Goal: Task Accomplishment & Management: Manage account settings

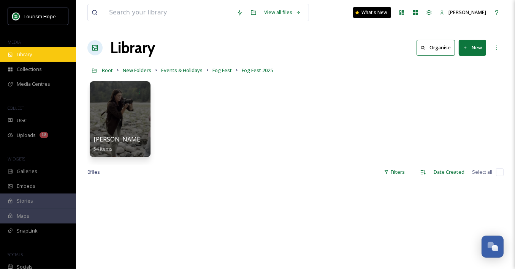
click at [29, 47] on div "Library" at bounding box center [38, 54] width 76 height 15
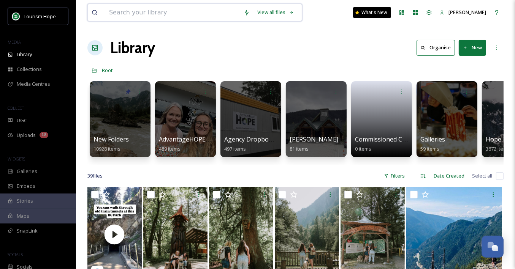
click at [132, 14] on input at bounding box center [172, 12] width 134 height 17
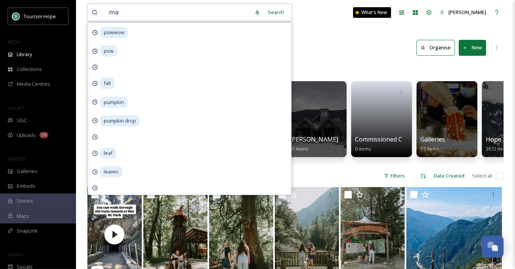
type input "m"
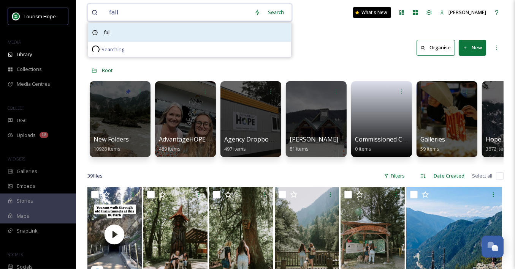
type input "fall"
click at [106, 28] on span "fall" at bounding box center [107, 32] width 14 height 11
click at [145, 34] on div "fall" at bounding box center [189, 32] width 203 height 19
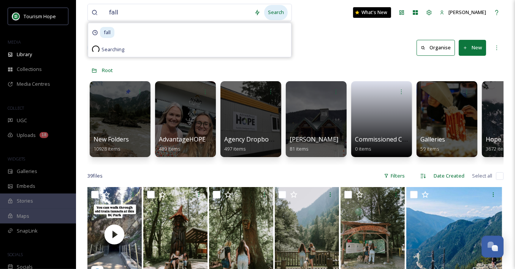
click at [276, 10] on div "Search" at bounding box center [276, 12] width 24 height 15
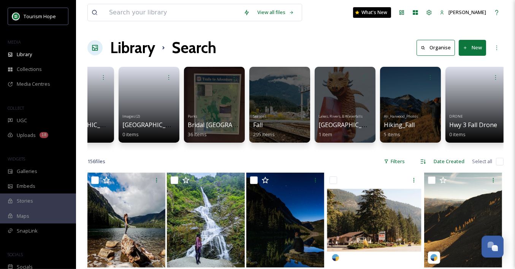
scroll to position [0, 299]
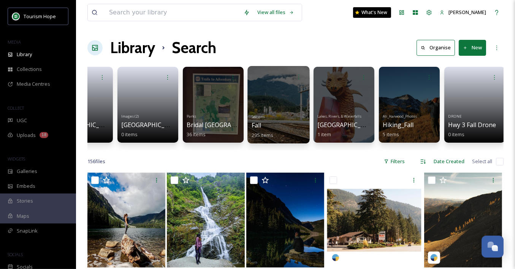
click at [271, 108] on div at bounding box center [278, 104] width 62 height 77
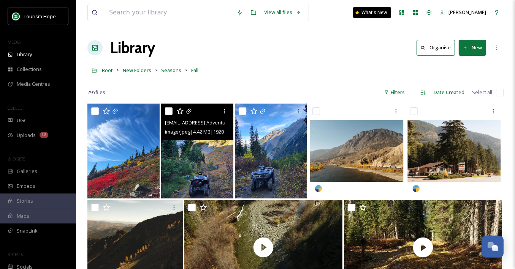
click at [204, 169] on img at bounding box center [197, 151] width 72 height 95
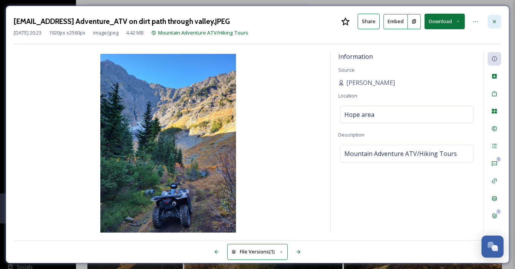
click at [494, 20] on icon at bounding box center [494, 22] width 6 height 6
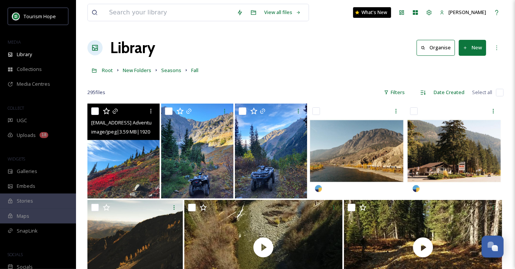
click at [131, 169] on img at bounding box center [123, 151] width 72 height 95
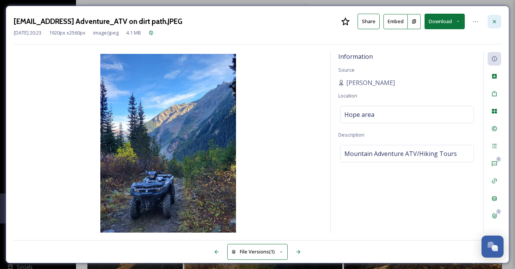
click at [495, 21] on icon at bounding box center [494, 22] width 6 height 6
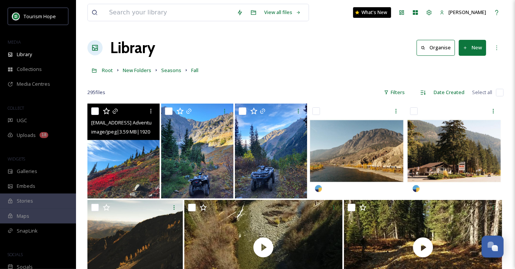
click at [472, 50] on button "New" at bounding box center [471, 48] width 27 height 16
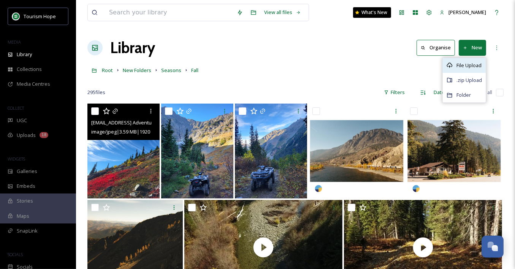
click at [463, 63] on span "File Upload" at bounding box center [468, 65] width 25 height 7
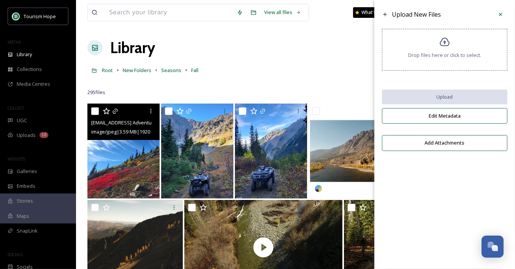
click at [433, 57] on span "Drop files here or click to select." at bounding box center [444, 55] width 73 height 7
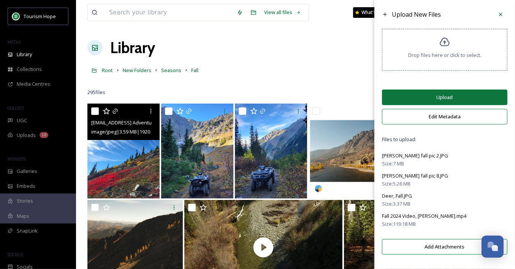
click at [420, 115] on button "Edit Metadata" at bounding box center [444, 117] width 125 height 16
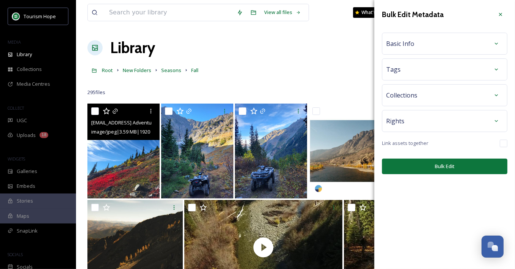
click at [447, 43] on div "Basic Info" at bounding box center [444, 44] width 117 height 14
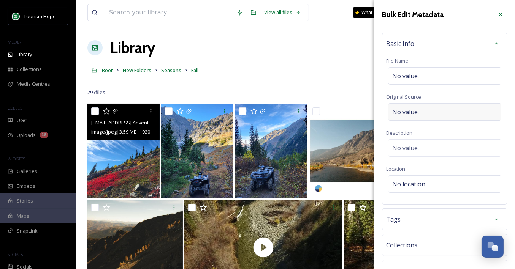
click at [415, 113] on span "No value." at bounding box center [405, 111] width 27 height 9
type input "Manning Park Resort"
click at [406, 186] on span "No location" at bounding box center [408, 182] width 33 height 9
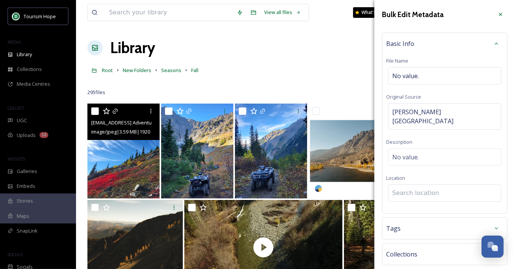
click at [405, 185] on input at bounding box center [444, 193] width 112 height 17
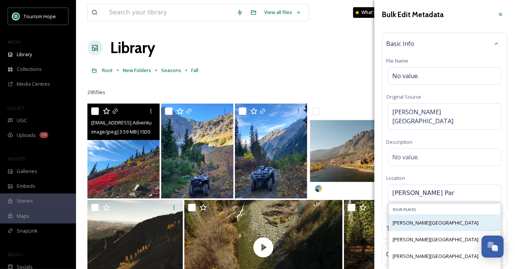
type input "Manning Par"
click at [407, 219] on span "Manning Park" at bounding box center [435, 222] width 86 height 7
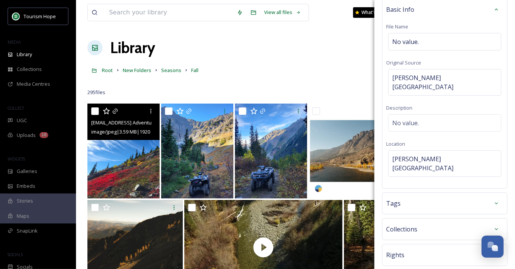
scroll to position [33, 0]
click at [494, 202] on icon at bounding box center [496, 205] width 6 height 6
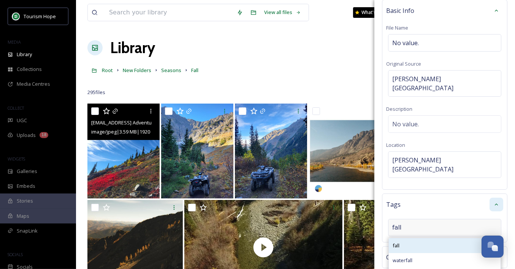
type input "fall"
click at [445, 238] on div "fall" at bounding box center [444, 245] width 112 height 15
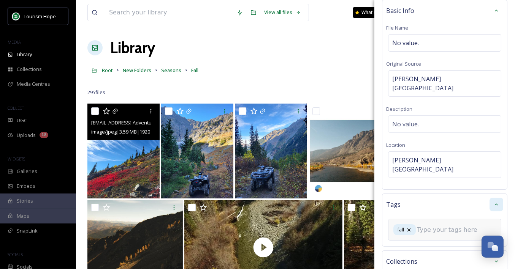
click at [435, 226] on input at bounding box center [455, 230] width 76 height 9
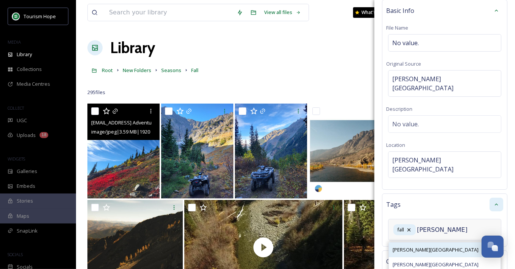
type input "mann"
click at [435, 246] on span "Manning Park Resort" at bounding box center [435, 249] width 86 height 7
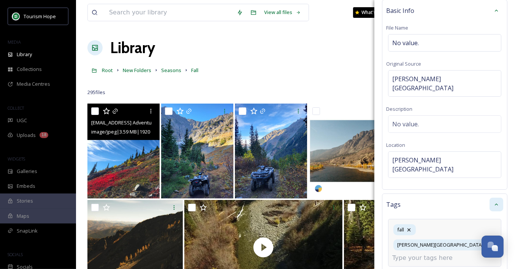
click at [440, 229] on div "fall Manning Park Resort" at bounding box center [444, 243] width 113 height 48
type input "mannin"
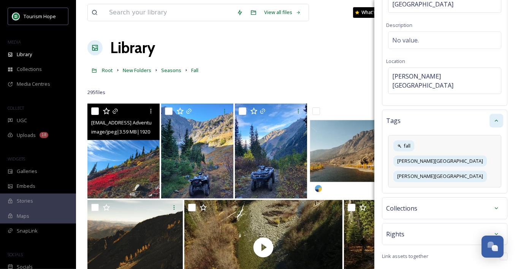
scroll to position [107, 0]
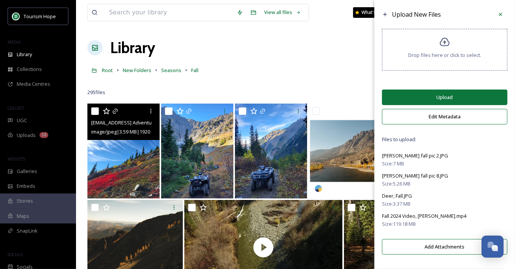
click at [439, 95] on button "Upload" at bounding box center [444, 98] width 125 height 16
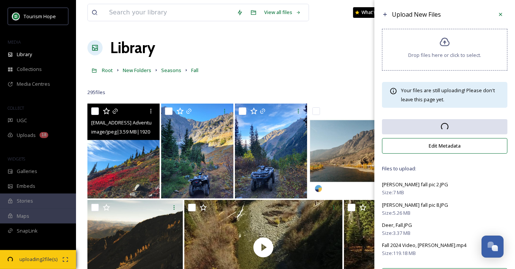
scroll to position [25, 0]
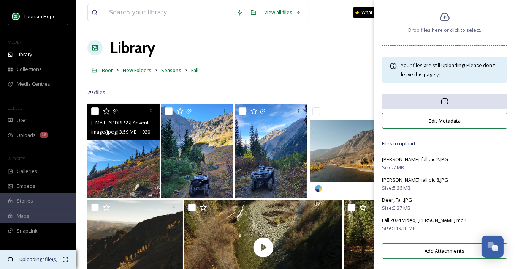
click at [55, 263] on span "08:53 remaining" at bounding box center [38, 266] width 47 height 7
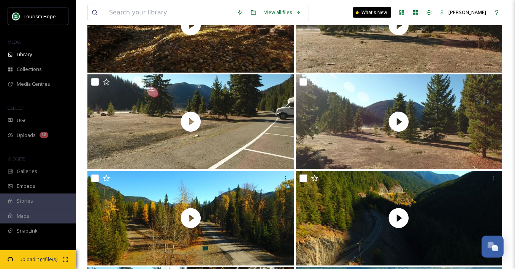
scroll to position [461, 0]
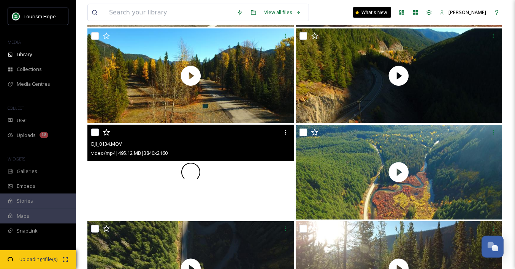
click at [243, 183] on div at bounding box center [190, 172] width 207 height 95
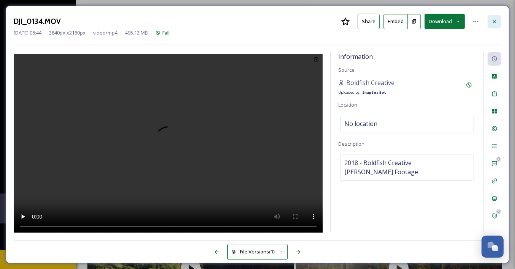
click at [496, 22] on icon at bounding box center [494, 21] width 3 height 3
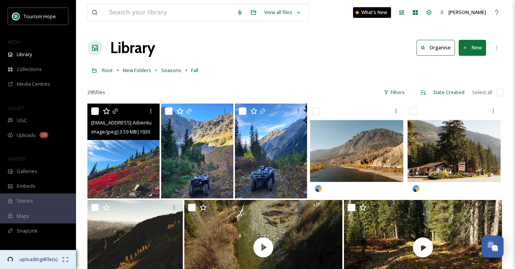
click at [34, 263] on span "08:18 remaining" at bounding box center [38, 266] width 47 height 7
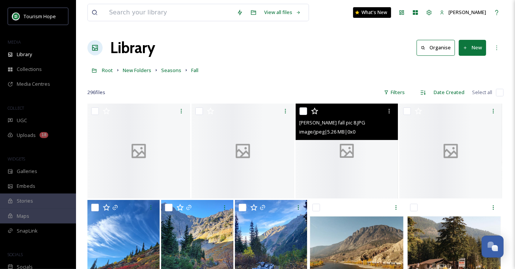
scroll to position [26, 0]
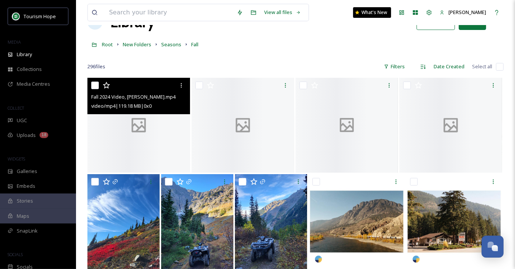
click at [155, 140] on div at bounding box center [138, 125] width 103 height 95
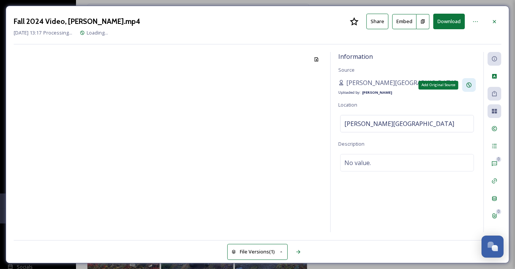
click at [469, 85] on icon at bounding box center [468, 85] width 5 height 5
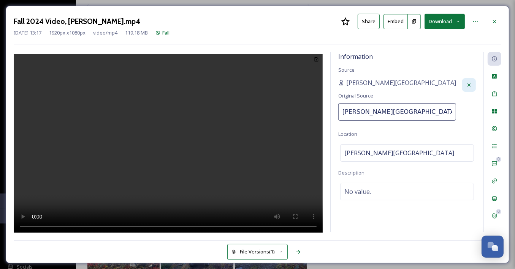
click at [383, 114] on input "Manning Park Resort" at bounding box center [397, 111] width 118 height 17
type input "Chris Barker"
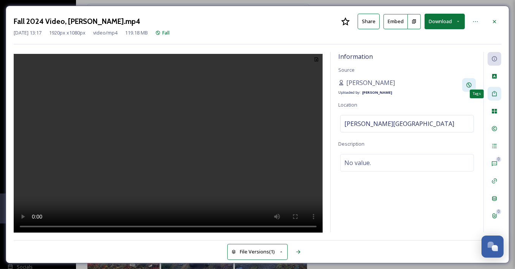
click at [496, 93] on icon at bounding box center [494, 93] width 5 height 5
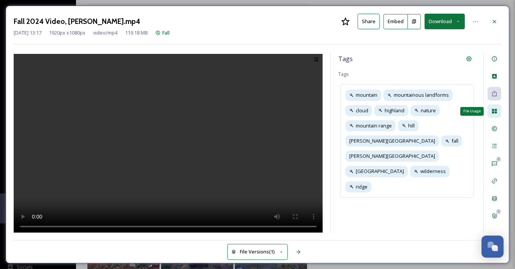
click at [495, 110] on icon at bounding box center [493, 111] width 5 height 5
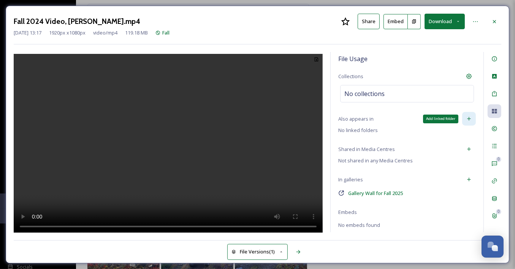
click at [472, 118] on div "Add linked folder" at bounding box center [469, 119] width 14 height 14
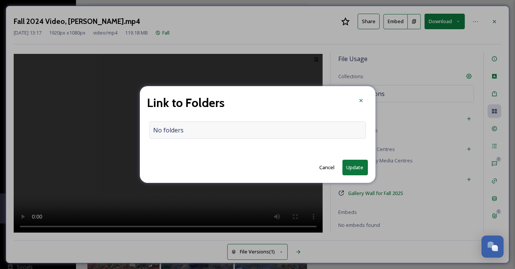
click at [249, 126] on div "No folders" at bounding box center [257, 130] width 216 height 17
click at [241, 130] on input at bounding box center [259, 130] width 219 height 17
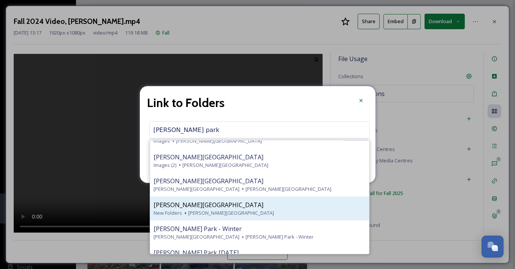
scroll to position [90, 0]
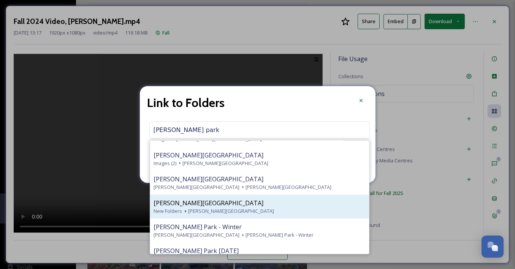
type input "manning park"
click at [237, 208] on div "New Folders Manning Park" at bounding box center [259, 211] width 211 height 7
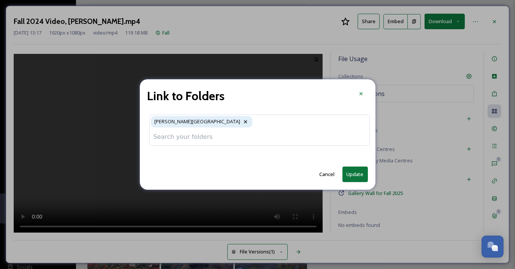
click at [202, 137] on input at bounding box center [259, 137] width 219 height 17
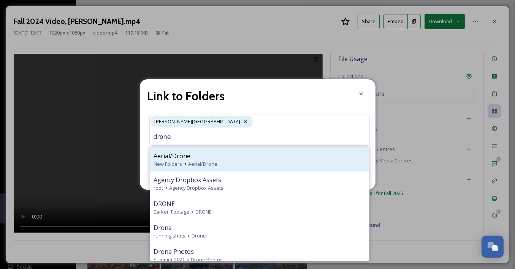
type input "drone"
click at [202, 159] on div "Aerial/Drone" at bounding box center [259, 156] width 211 height 9
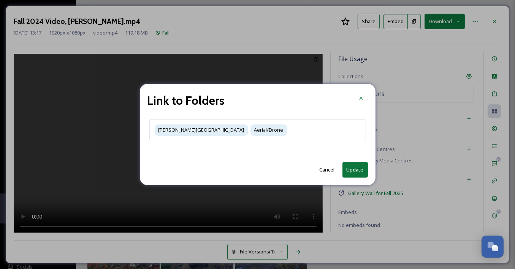
click at [353, 173] on button "Update" at bounding box center [354, 170] width 25 height 16
click at [354, 171] on button "Update" at bounding box center [354, 170] width 25 height 16
click at [356, 167] on div "File Usage Collections No collections Also appears in No linked folders Shared …" at bounding box center [406, 142] width 153 height 180
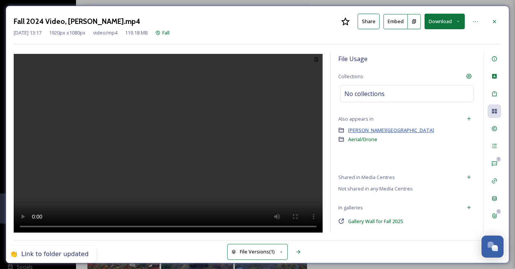
click at [356, 131] on span "Manning Park" at bounding box center [391, 130] width 86 height 7
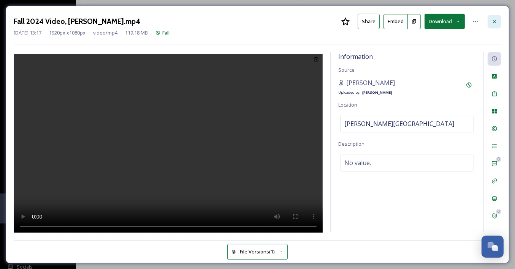
click at [492, 22] on icon at bounding box center [494, 22] width 6 height 6
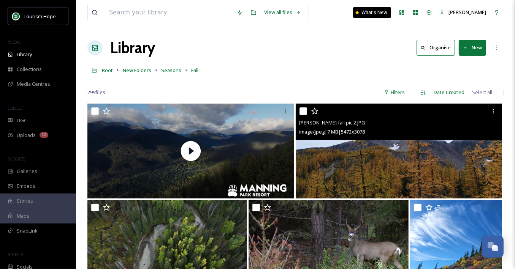
click at [338, 155] on img at bounding box center [398, 151] width 207 height 95
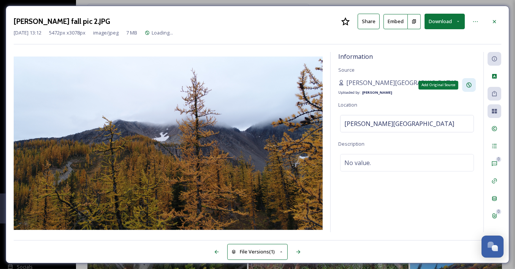
click at [469, 84] on icon at bounding box center [469, 85] width 6 height 6
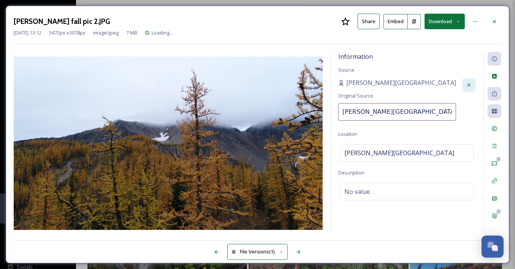
click at [378, 109] on input "Manning Park Resort" at bounding box center [397, 111] width 118 height 17
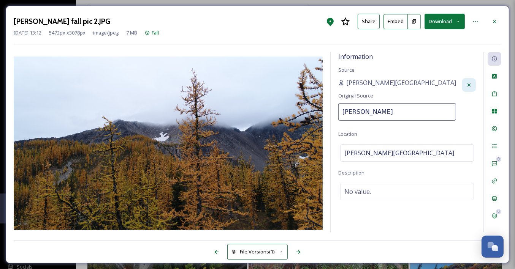
type input "Chris Barker"
click at [494, 94] on icon at bounding box center [494, 94] width 6 height 6
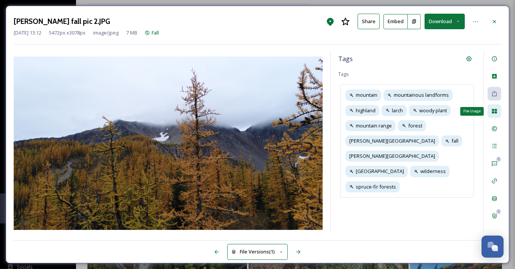
click at [491, 112] on icon at bounding box center [494, 111] width 6 height 6
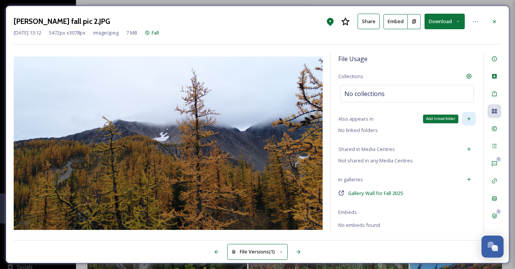
click at [471, 117] on icon at bounding box center [469, 119] width 6 height 6
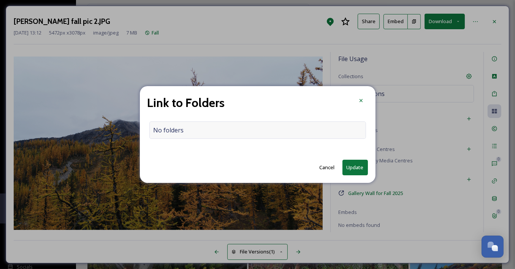
click at [235, 130] on div "No folders" at bounding box center [257, 130] width 216 height 17
click at [235, 130] on input at bounding box center [259, 130] width 219 height 17
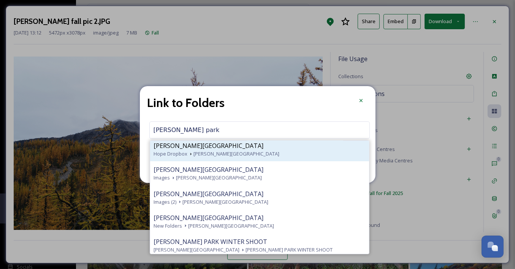
scroll to position [59, 0]
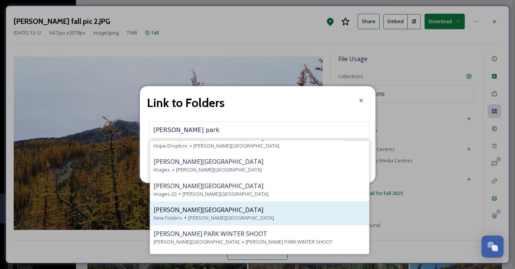
type input "manning park"
click at [236, 215] on div "New Folders Manning Park" at bounding box center [259, 218] width 211 height 7
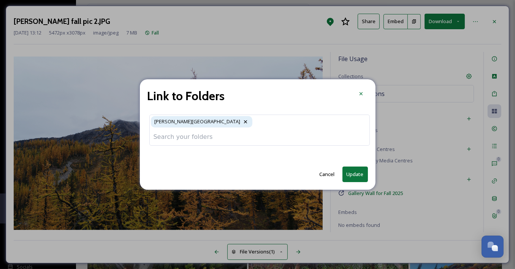
click at [357, 175] on button "Update" at bounding box center [354, 175] width 25 height 16
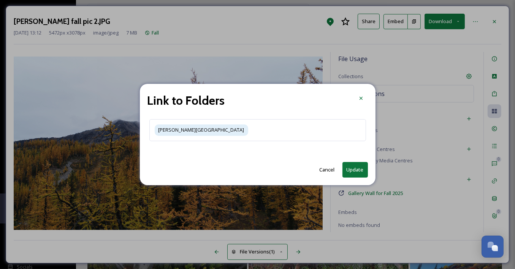
click at [349, 170] on button "Update" at bounding box center [354, 170] width 25 height 16
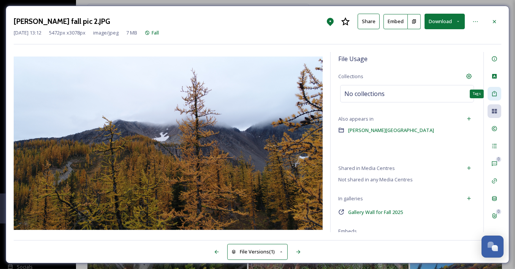
click at [493, 94] on icon at bounding box center [494, 94] width 6 height 6
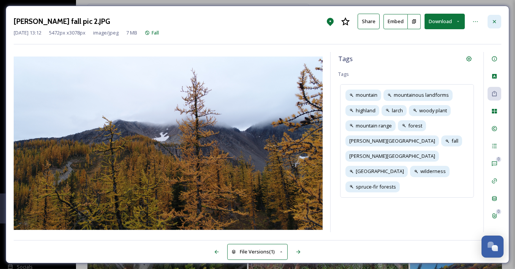
click at [494, 22] on icon at bounding box center [494, 22] width 6 height 6
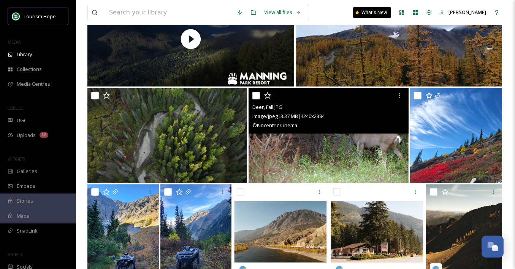
scroll to position [112, 0]
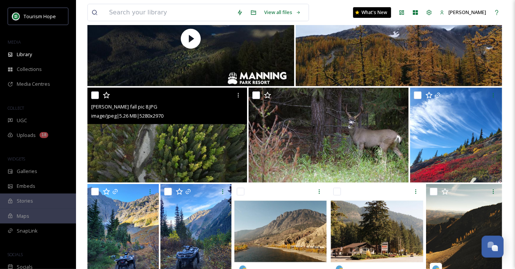
click at [180, 139] on img at bounding box center [166, 135] width 159 height 95
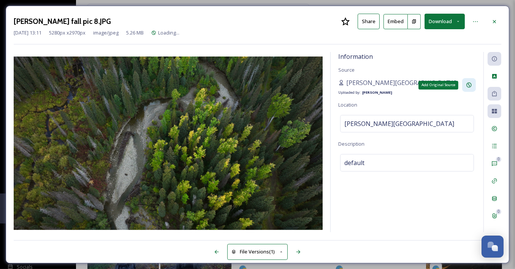
click at [473, 86] on div "Add Original Source" at bounding box center [469, 85] width 14 height 14
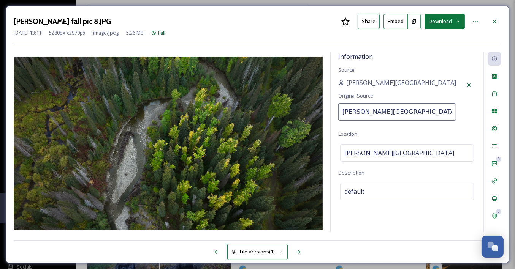
click at [385, 108] on input "Manning Park Resort" at bounding box center [397, 111] width 118 height 17
type input "Chris Barker"
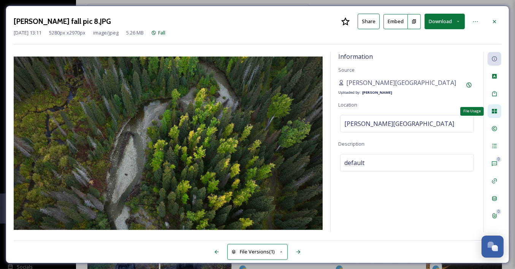
click at [494, 114] on icon at bounding box center [494, 111] width 6 height 6
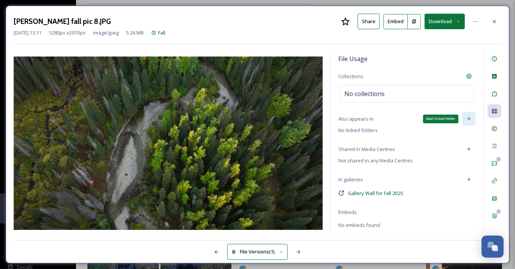
click at [466, 117] on icon at bounding box center [469, 119] width 6 height 6
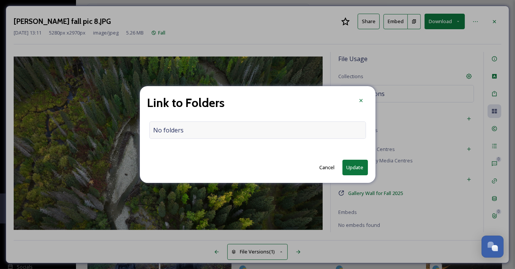
click at [288, 129] on div "No folders" at bounding box center [257, 130] width 216 height 17
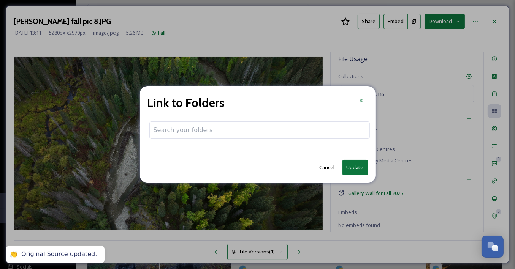
click at [269, 131] on input at bounding box center [259, 130] width 219 height 17
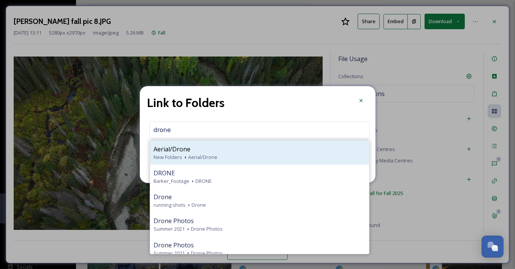
type input "drone"
click at [155, 156] on span "New Folders" at bounding box center [168, 157] width 28 height 7
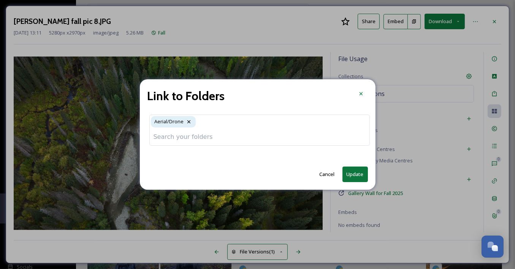
click at [185, 136] on input at bounding box center [259, 137] width 219 height 17
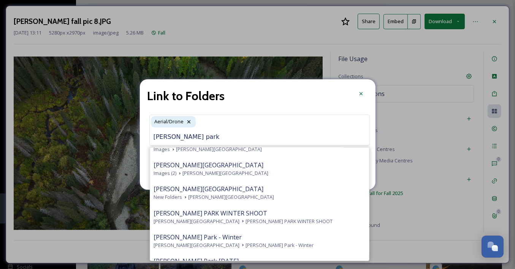
scroll to position [88, 0]
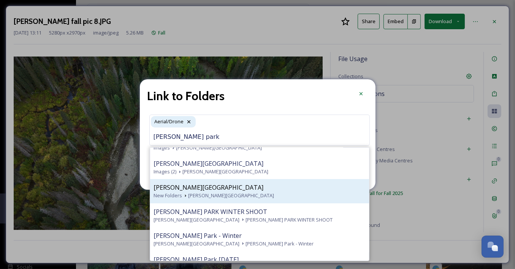
type input "manning park"
click at [205, 196] on span "Manning Park" at bounding box center [231, 195] width 86 height 7
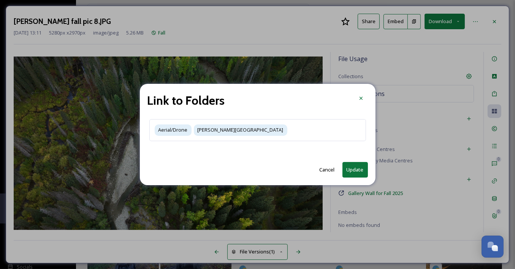
click at [349, 175] on button "Update" at bounding box center [354, 170] width 25 height 16
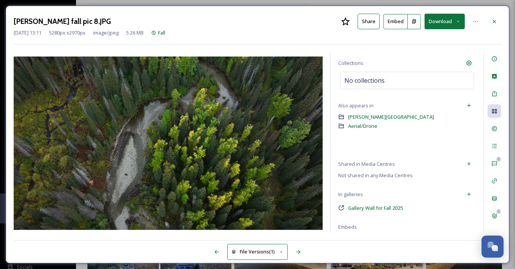
scroll to position [0, 0]
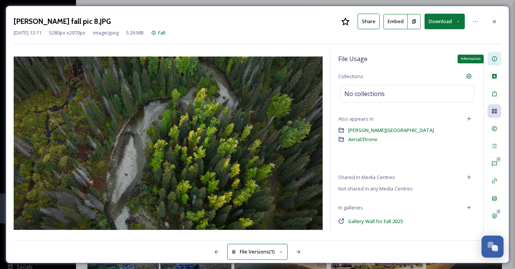
click at [496, 60] on icon at bounding box center [494, 59] width 6 height 6
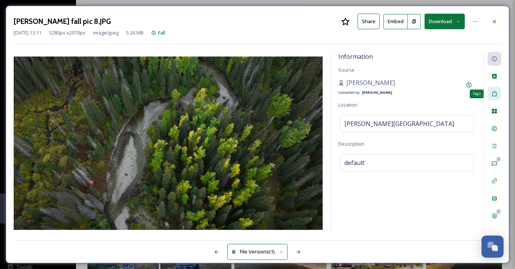
click at [492, 92] on icon at bounding box center [494, 93] width 5 height 5
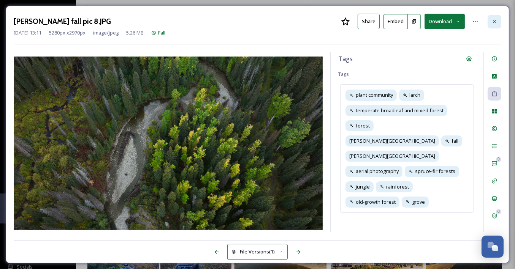
click at [495, 21] on icon at bounding box center [494, 22] width 6 height 6
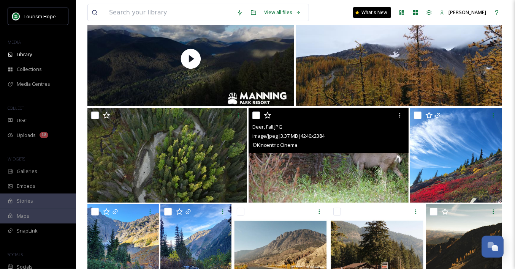
scroll to position [93, 0]
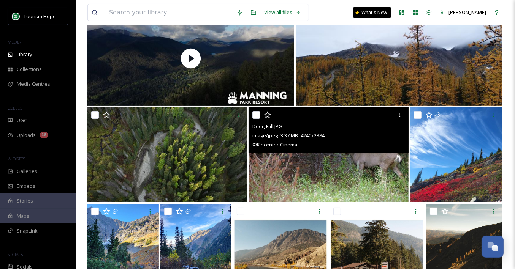
click at [314, 172] on img at bounding box center [327, 154] width 159 height 95
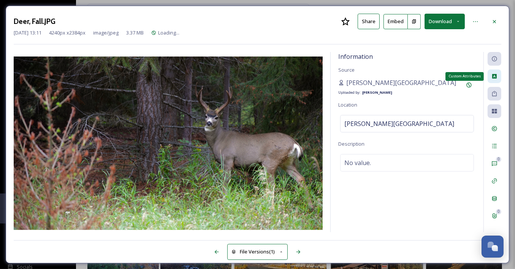
click at [495, 76] on icon at bounding box center [494, 76] width 5 height 5
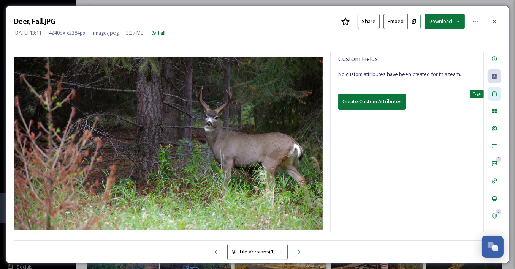
click at [495, 93] on icon at bounding box center [494, 94] width 6 height 6
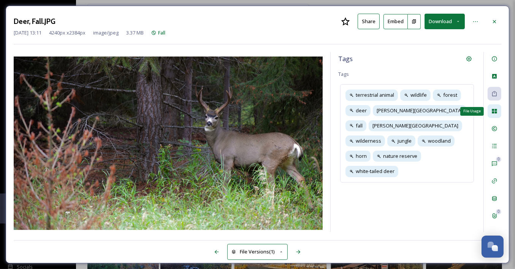
click at [497, 112] on div "File Usage" at bounding box center [494, 111] width 14 height 14
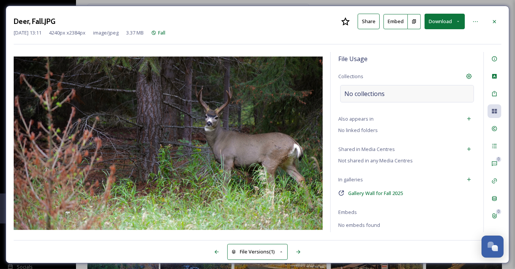
click at [403, 98] on div "No collections" at bounding box center [407, 93] width 134 height 17
click at [467, 116] on icon at bounding box center [469, 119] width 6 height 6
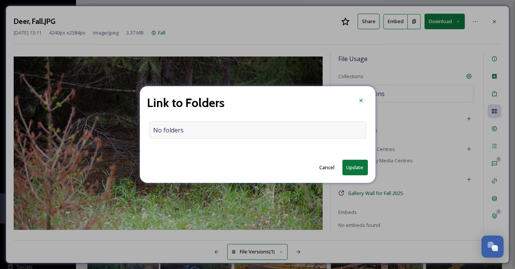
click at [277, 127] on div "No folders" at bounding box center [257, 130] width 216 height 17
click at [270, 131] on input at bounding box center [259, 130] width 219 height 17
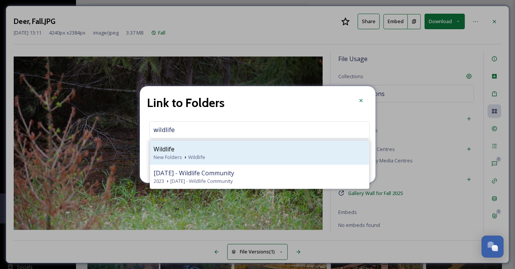
type input "wildlife"
click at [254, 153] on div "Wildlife" at bounding box center [259, 149] width 211 height 9
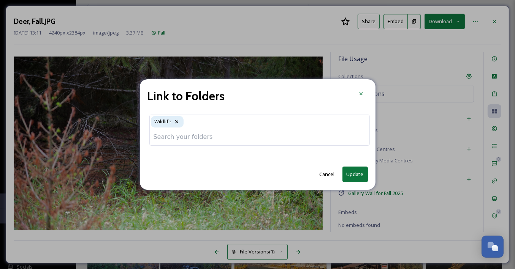
click at [213, 135] on input at bounding box center [259, 137] width 219 height 17
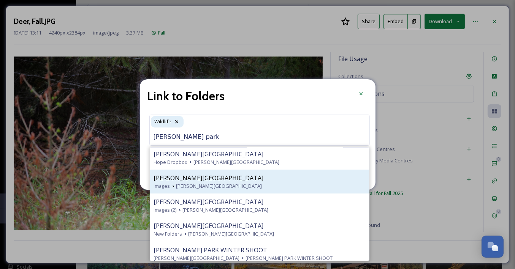
scroll to position [51, 0]
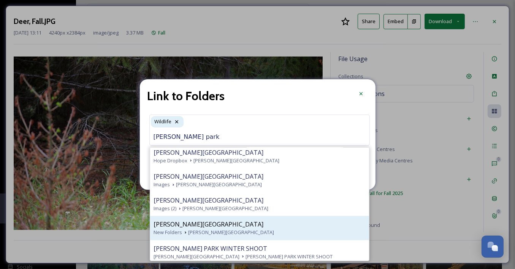
type input "manning park"
click at [223, 227] on div "Manning Park" at bounding box center [259, 224] width 211 height 9
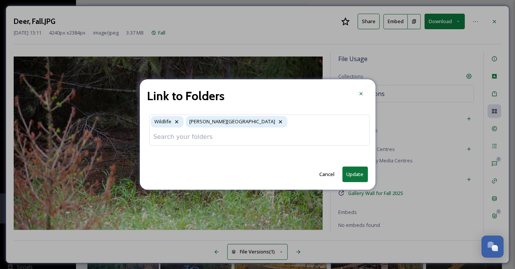
click at [182, 135] on input at bounding box center [259, 137] width 219 height 17
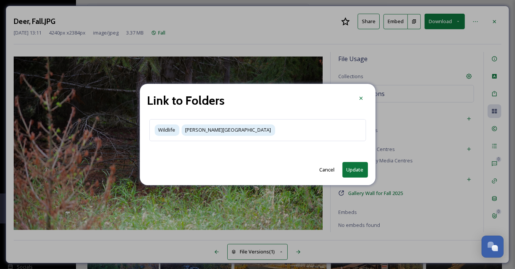
click at [357, 175] on button "Update" at bounding box center [354, 170] width 25 height 16
click at [354, 169] on button "Update" at bounding box center [354, 170] width 25 height 16
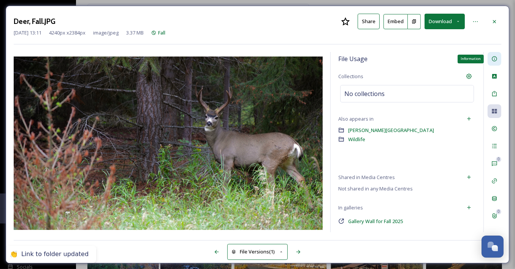
click at [496, 57] on icon at bounding box center [494, 59] width 6 height 6
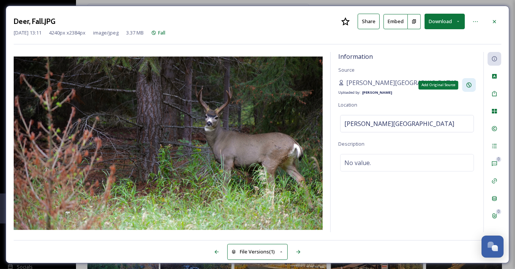
click at [463, 84] on div "Add Original Source" at bounding box center [469, 85] width 14 height 14
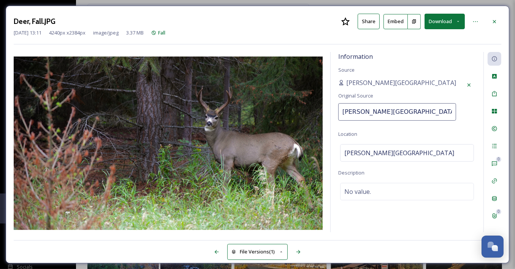
click at [361, 110] on input "Manning Park Resort" at bounding box center [397, 111] width 118 height 17
type input "Chris Barker"
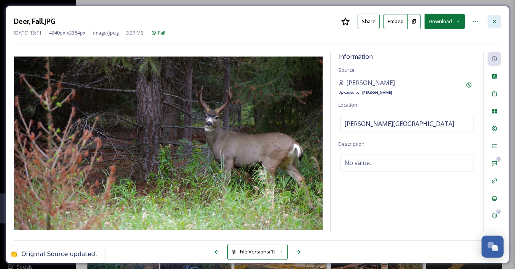
click at [496, 21] on icon at bounding box center [494, 22] width 6 height 6
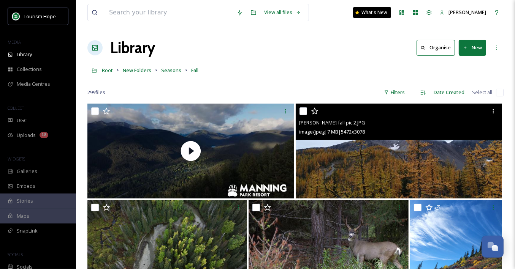
click at [326, 169] on img at bounding box center [398, 151] width 207 height 95
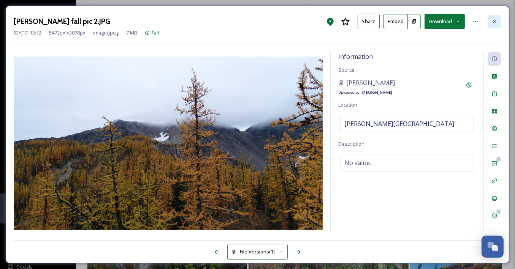
click at [498, 22] on div at bounding box center [494, 22] width 14 height 14
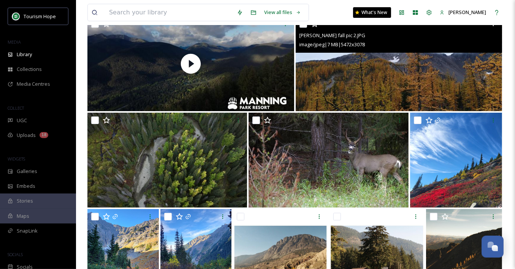
scroll to position [90, 0]
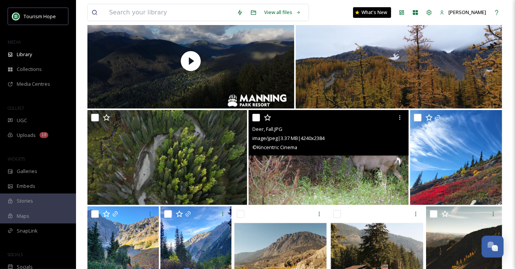
click at [303, 162] on img at bounding box center [327, 157] width 159 height 95
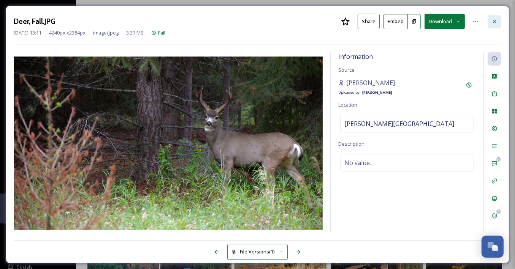
click at [496, 20] on icon at bounding box center [494, 22] width 6 height 6
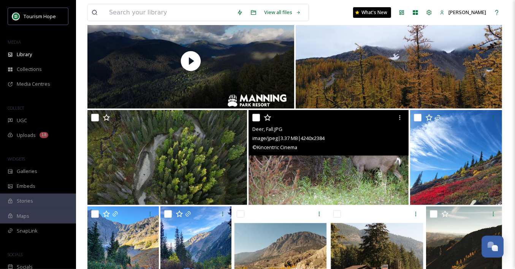
click at [274, 171] on img at bounding box center [327, 157] width 159 height 95
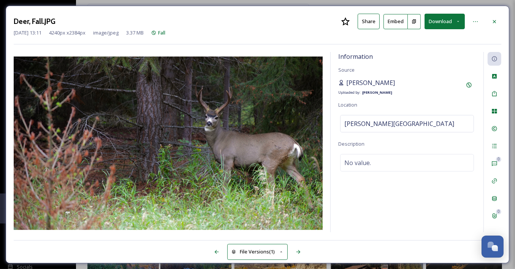
click at [370, 81] on span "Chris Barker" at bounding box center [370, 82] width 49 height 9
click at [471, 86] on icon at bounding box center [469, 85] width 6 height 6
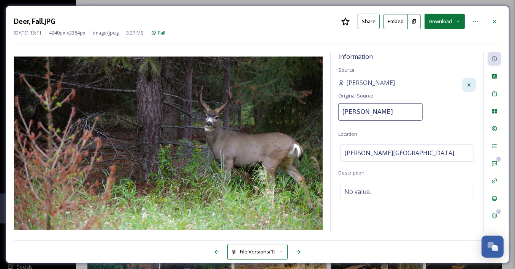
click at [372, 107] on input "Chris Barker" at bounding box center [380, 111] width 84 height 17
paste input "Kincentric Cinema"
type input "Kincentric Cinema"
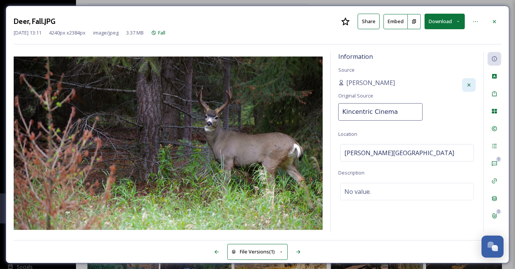
click at [479, 41] on div "Deer, Fall.JPG Share Embed Download Sep 12 2025 13:11 4240 px x 2384 px image/j…" at bounding box center [257, 29] width 487 height 31
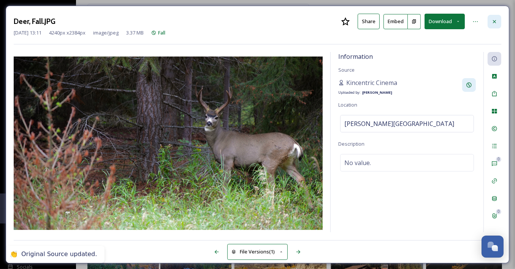
click at [491, 24] on icon at bounding box center [494, 22] width 6 height 6
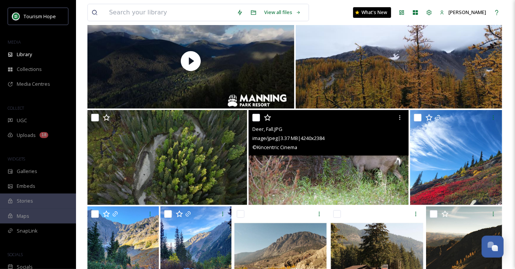
click at [300, 167] on img at bounding box center [327, 157] width 159 height 95
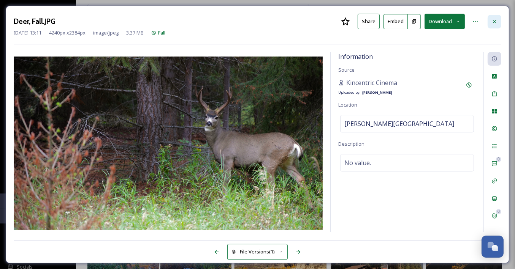
click at [493, 24] on div at bounding box center [494, 22] width 14 height 14
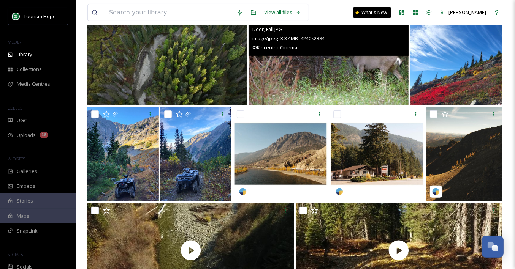
scroll to position [203, 0]
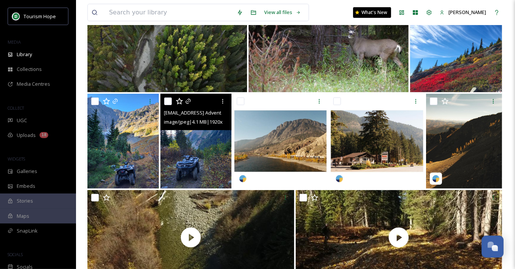
click at [209, 145] on img at bounding box center [195, 141] width 71 height 95
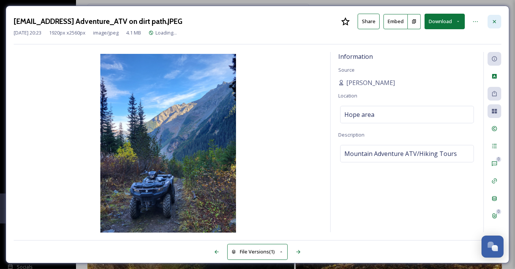
click at [495, 19] on icon at bounding box center [494, 22] width 6 height 6
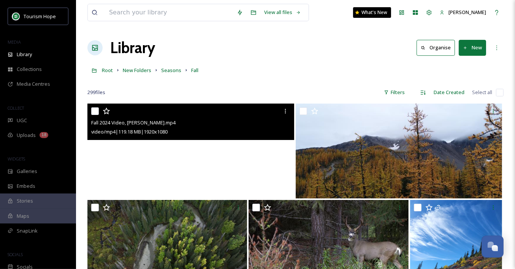
click at [238, 166] on video "Fall 2024 Video, Chris Barker.mp4" at bounding box center [190, 151] width 207 height 95
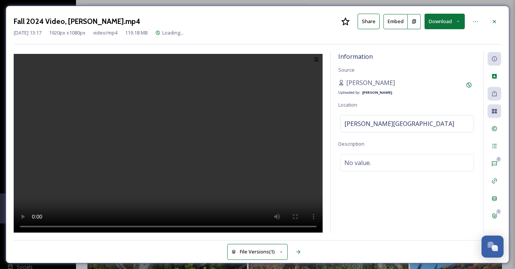
click at [237, 158] on video at bounding box center [168, 144] width 309 height 181
click at [233, 157] on video at bounding box center [168, 144] width 309 height 181
click at [499, 25] on div at bounding box center [494, 22] width 14 height 14
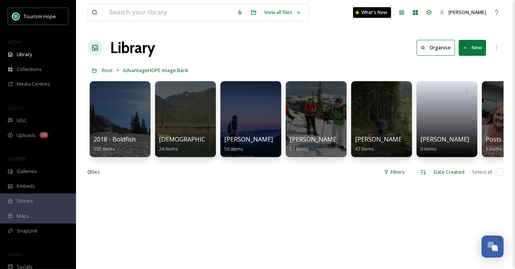
click at [42, 58] on div "Library" at bounding box center [38, 54] width 76 height 15
